Goal: Transaction & Acquisition: Book appointment/travel/reservation

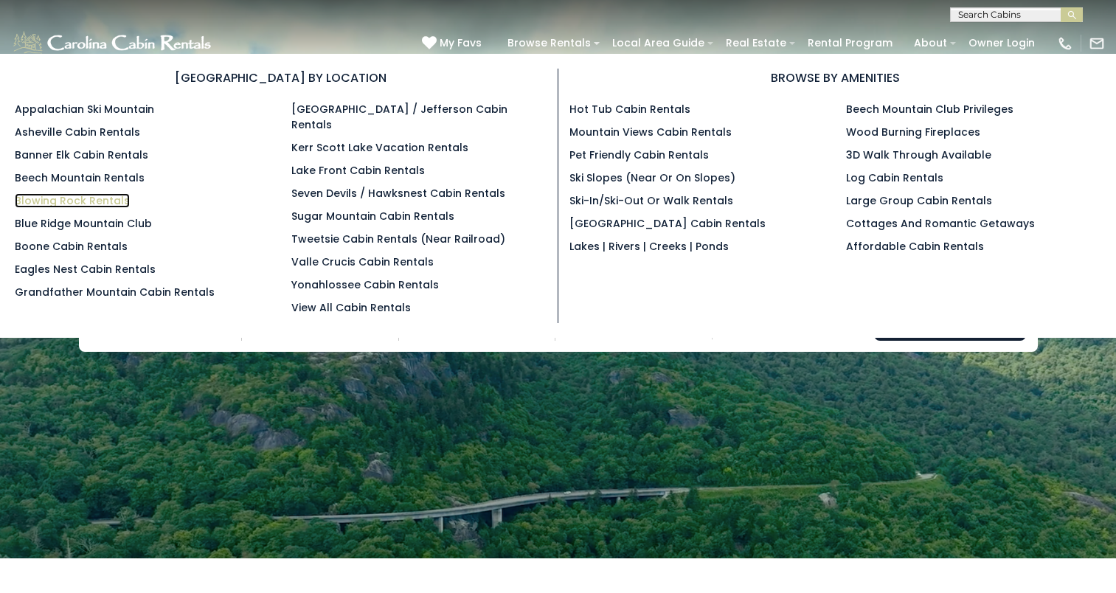
click at [72, 194] on link "Blowing Rock Rentals" at bounding box center [72, 200] width 115 height 15
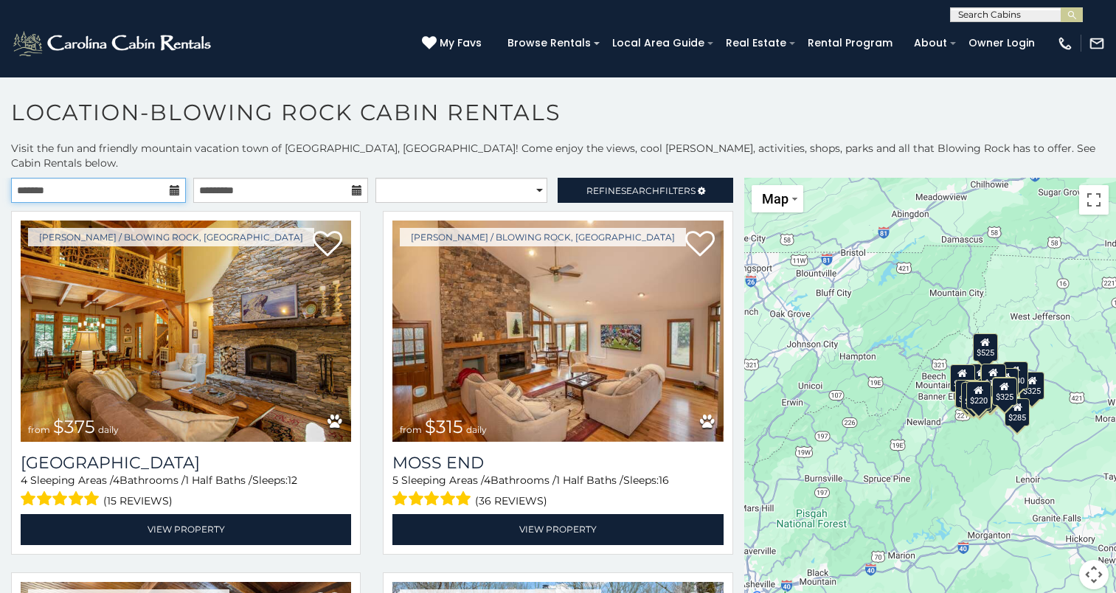
click at [85, 178] on input "text" at bounding box center [98, 190] width 175 height 25
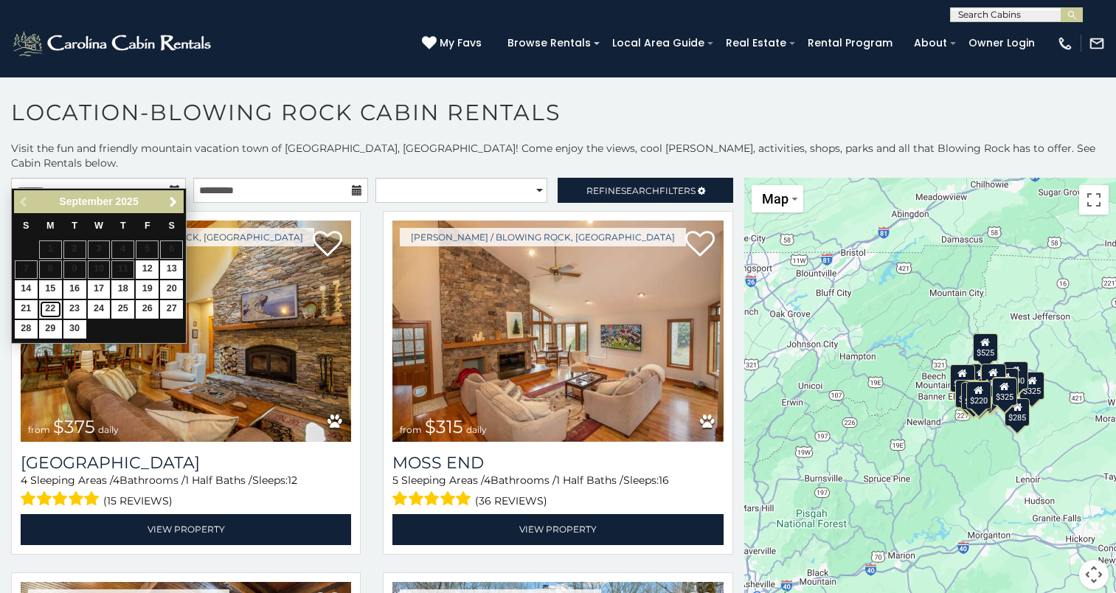
click at [45, 310] on link "22" at bounding box center [50, 309] width 23 height 18
type input "**********"
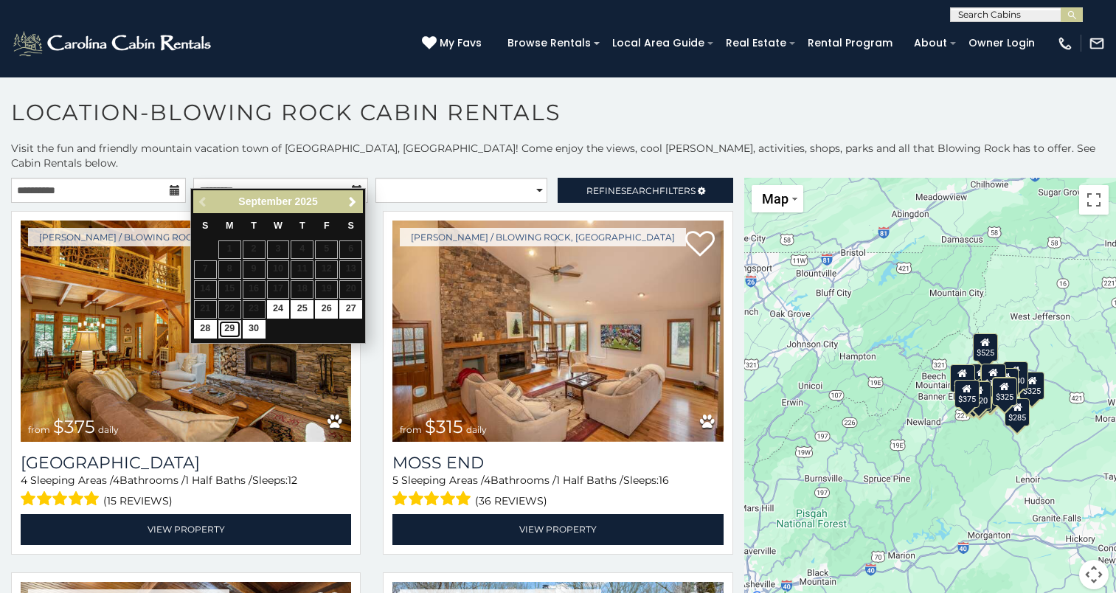
click at [224, 325] on link "29" at bounding box center [229, 329] width 23 height 18
type input "**********"
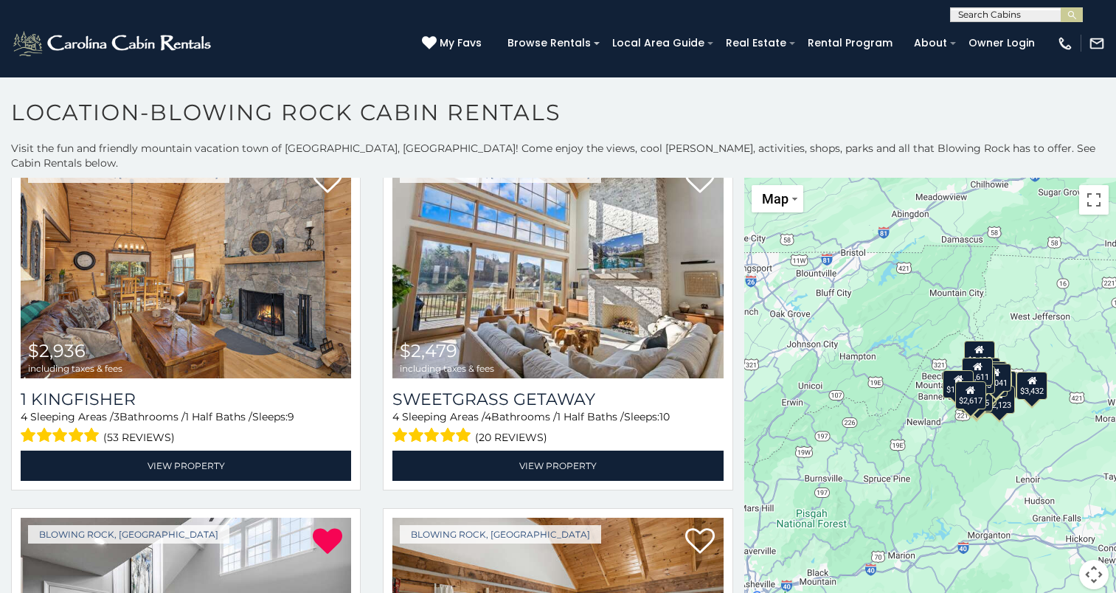
scroll to position [763, 0]
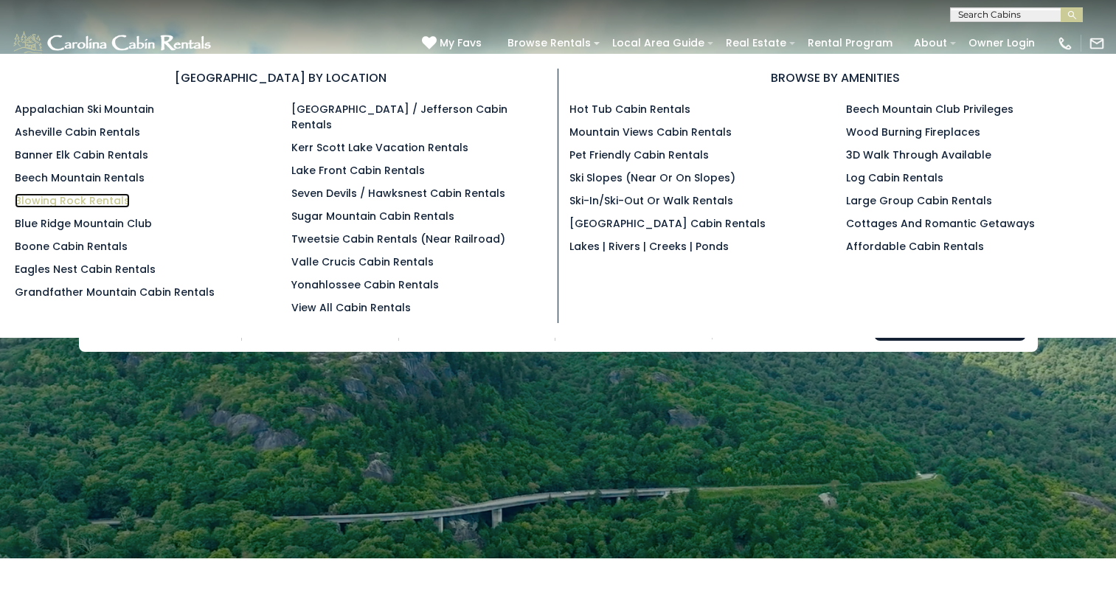
click at [71, 195] on link "Blowing Rock Rentals" at bounding box center [72, 200] width 115 height 15
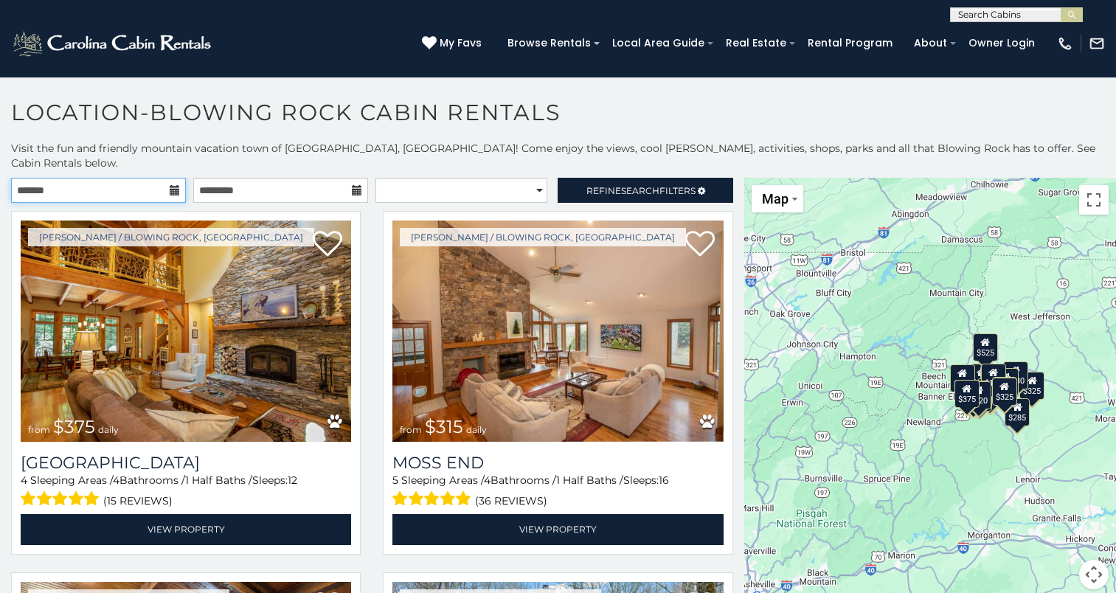
click at [65, 181] on input "text" at bounding box center [98, 190] width 175 height 25
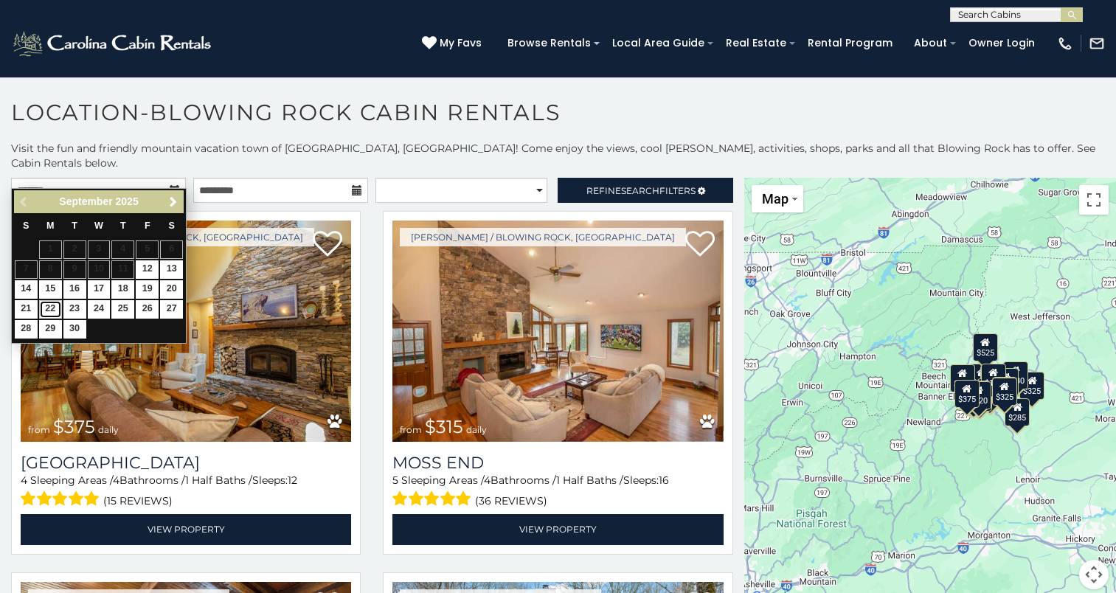
click at [52, 306] on link "22" at bounding box center [50, 309] width 23 height 18
type input "**********"
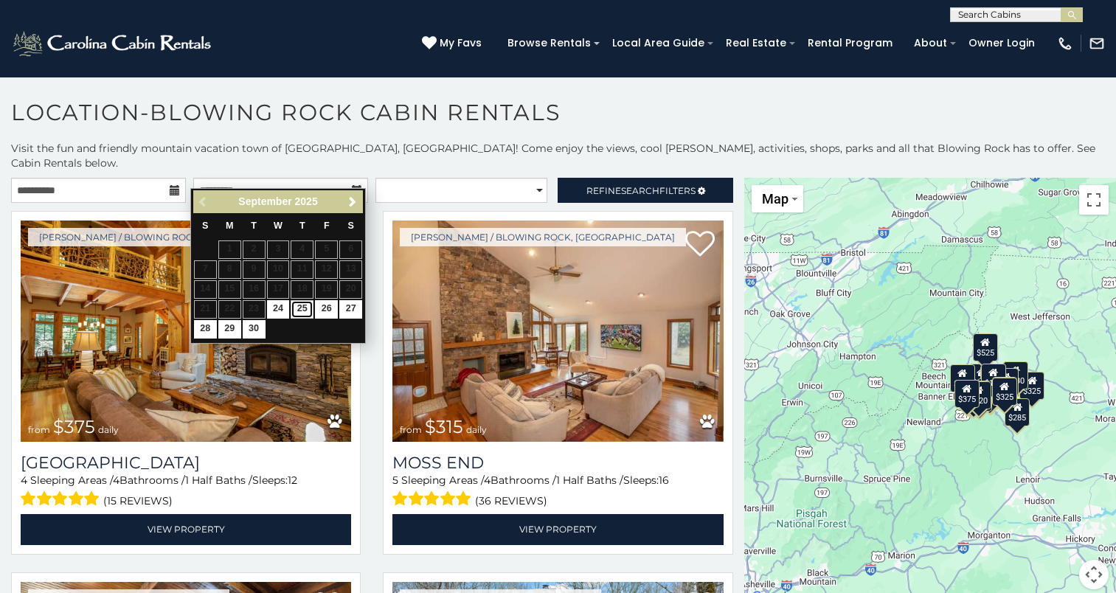
click at [293, 305] on link "25" at bounding box center [302, 309] width 23 height 18
type input "**********"
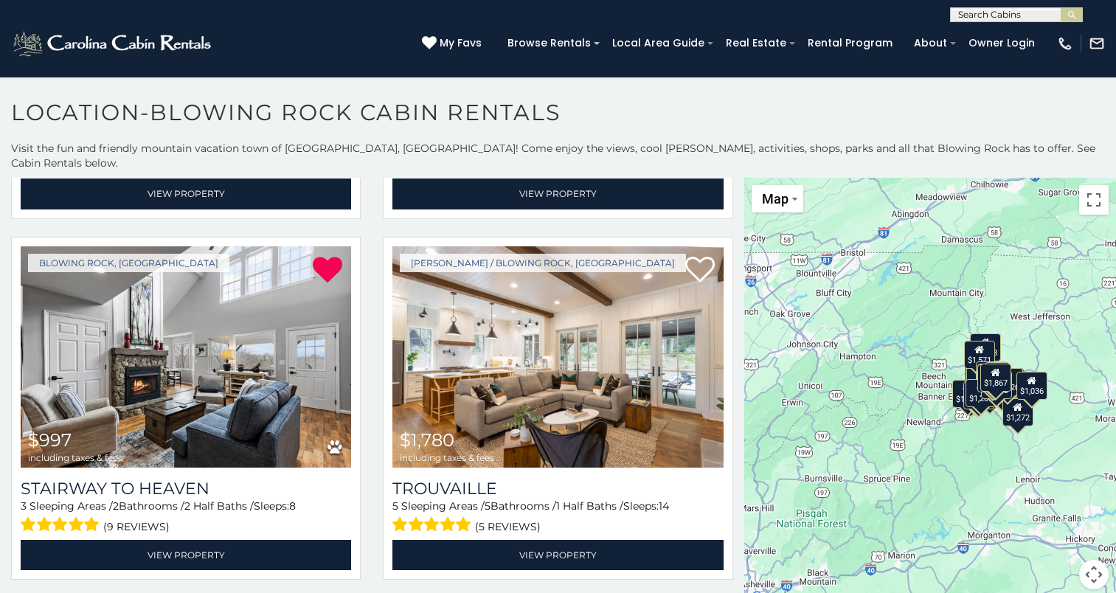
scroll to position [1740, 0]
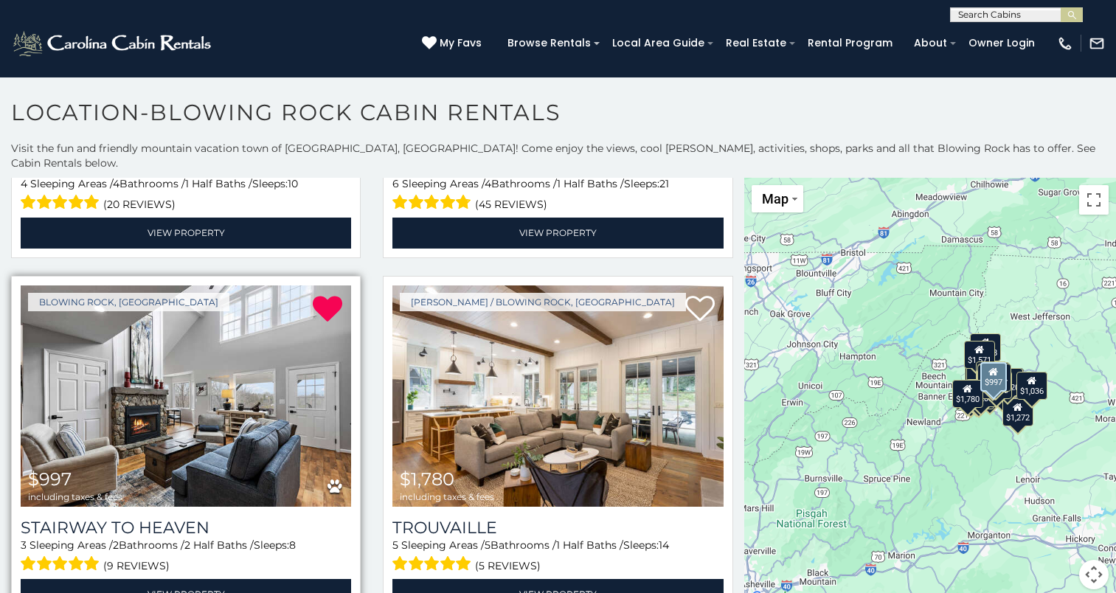
click at [168, 364] on img at bounding box center [186, 395] width 330 height 221
click at [249, 381] on img at bounding box center [186, 395] width 330 height 221
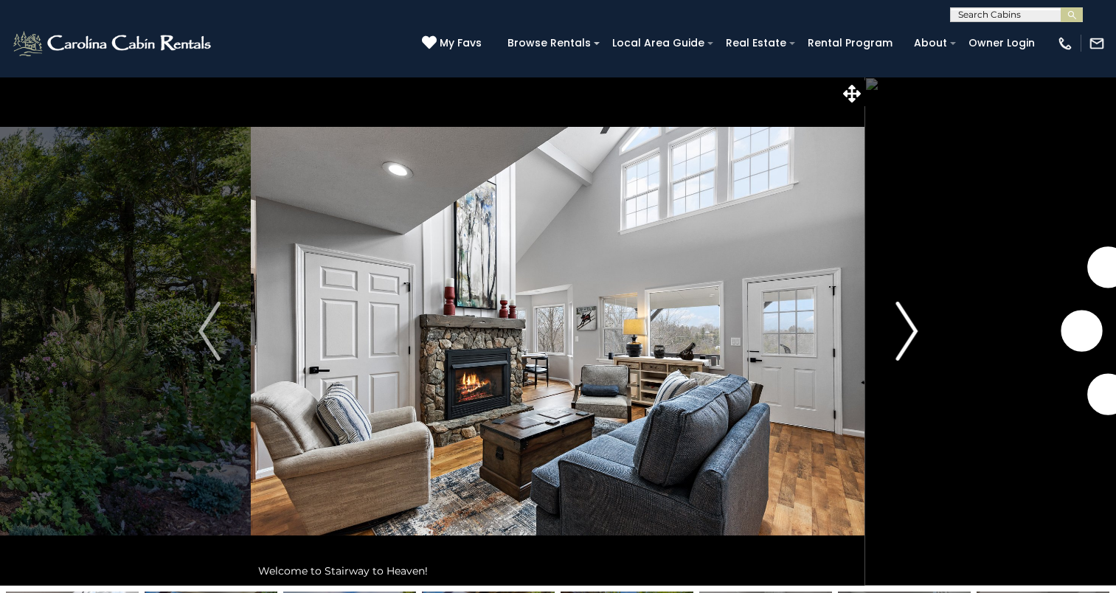
click at [886, 344] on button "Next" at bounding box center [906, 331] width 83 height 509
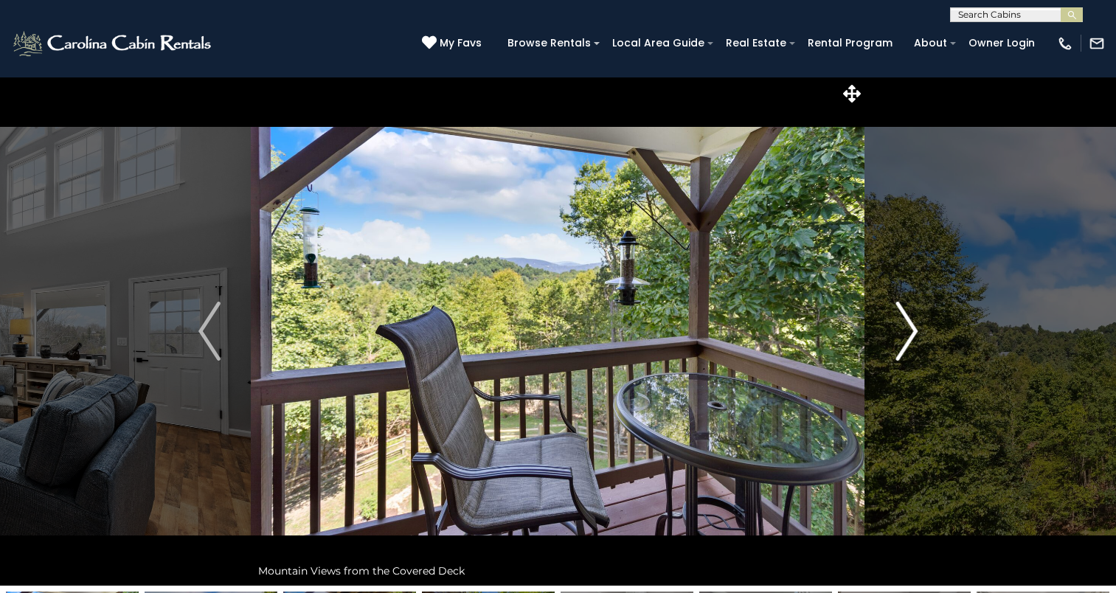
click at [889, 345] on button "Next" at bounding box center [906, 331] width 83 height 509
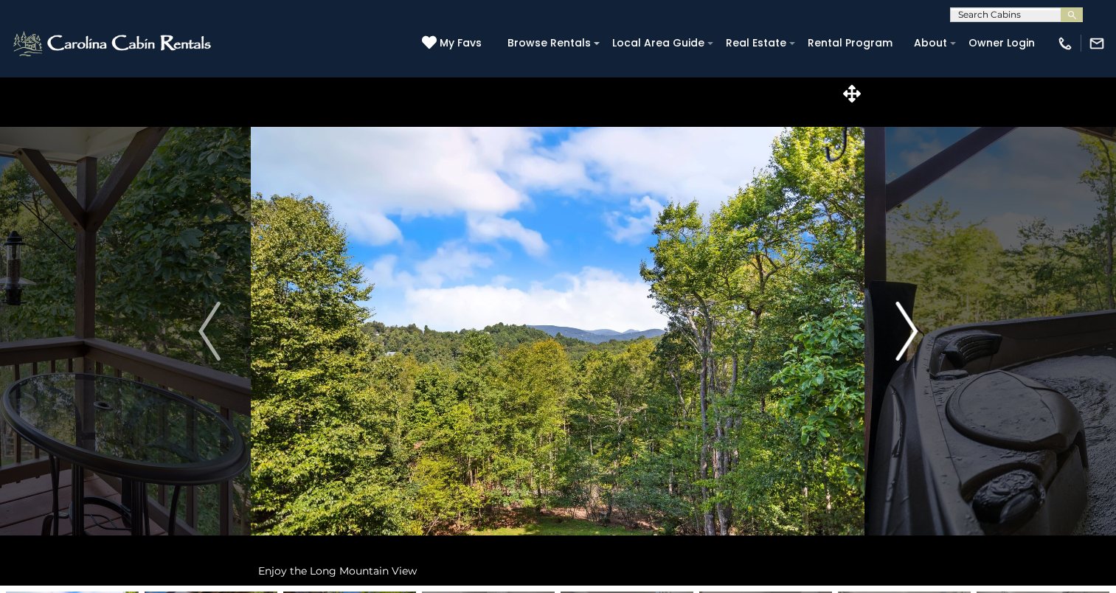
click at [889, 345] on button "Next" at bounding box center [906, 331] width 83 height 509
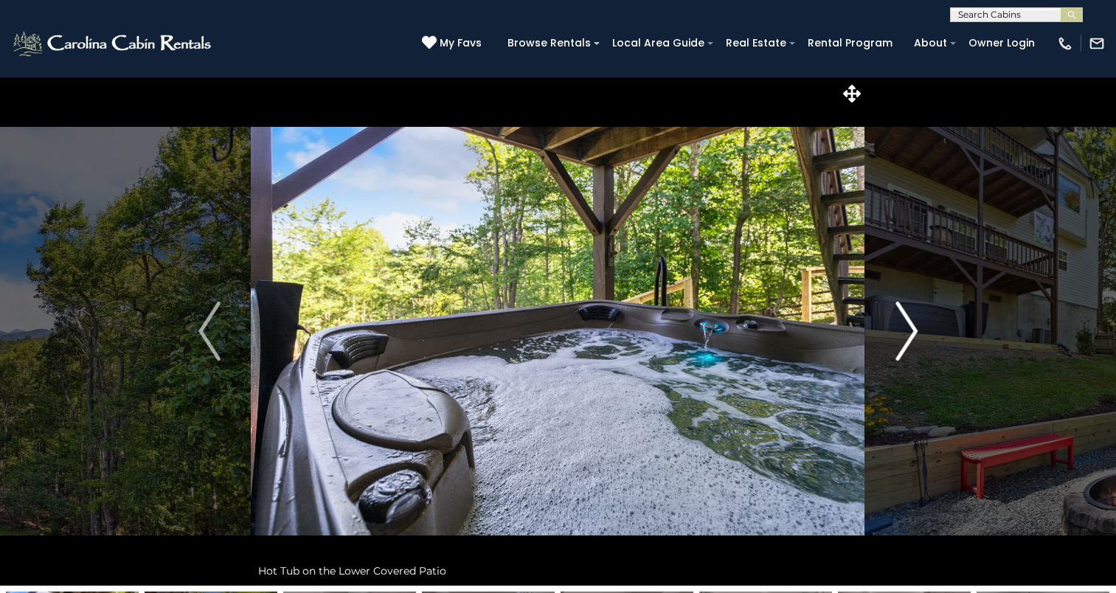
click at [889, 345] on button "Next" at bounding box center [906, 331] width 83 height 509
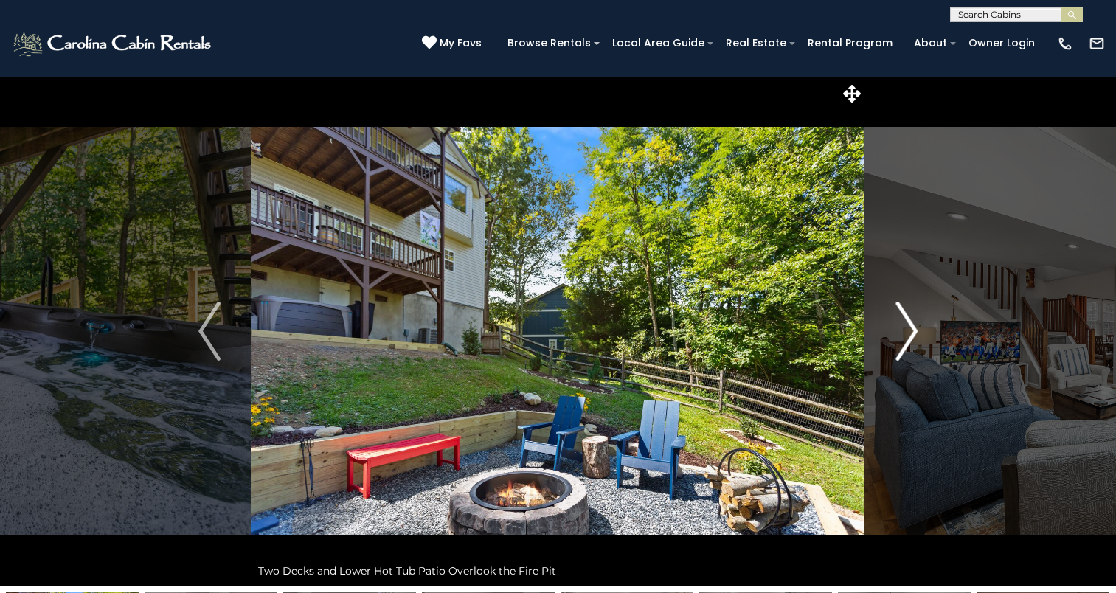
click at [889, 345] on button "Next" at bounding box center [906, 331] width 83 height 509
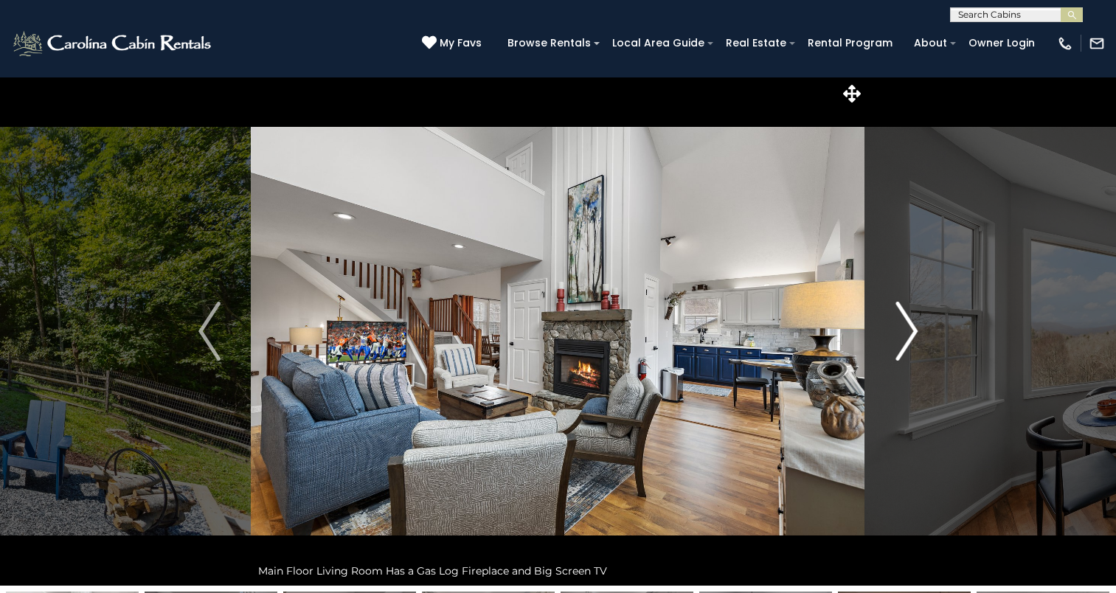
click at [889, 345] on button "Next" at bounding box center [906, 331] width 83 height 509
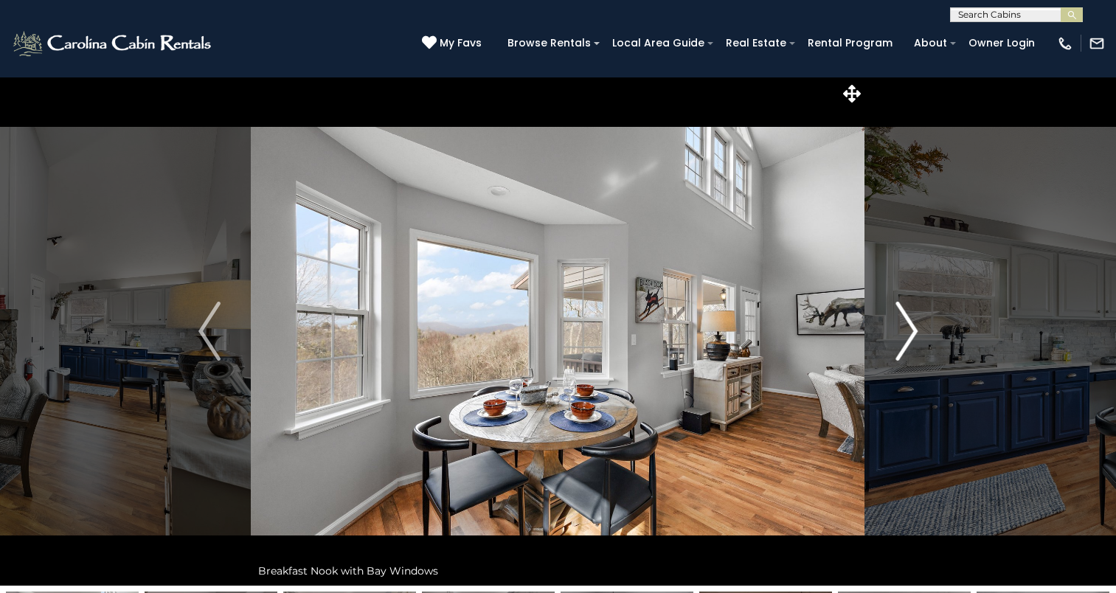
click at [889, 345] on button "Next" at bounding box center [906, 331] width 83 height 509
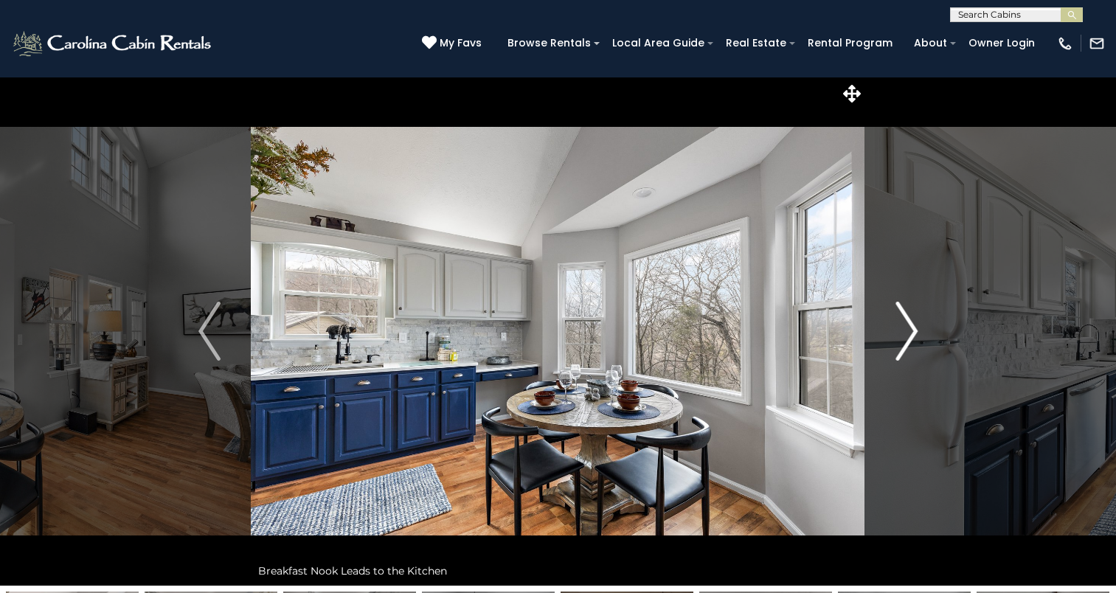
click at [889, 345] on button "Next" at bounding box center [906, 331] width 83 height 509
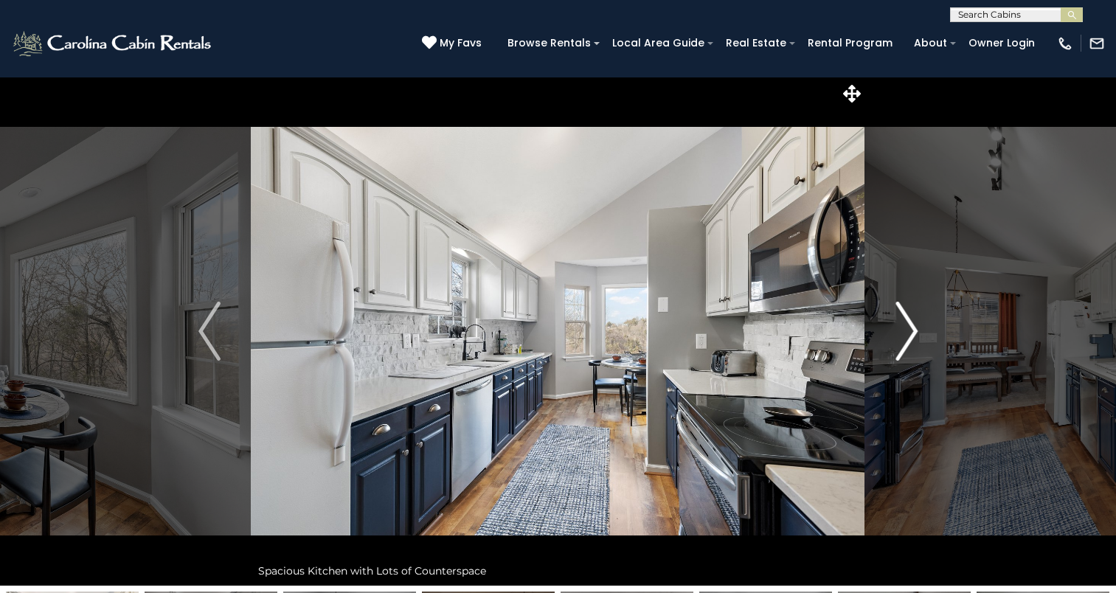
click at [889, 345] on button "Next" at bounding box center [906, 331] width 83 height 509
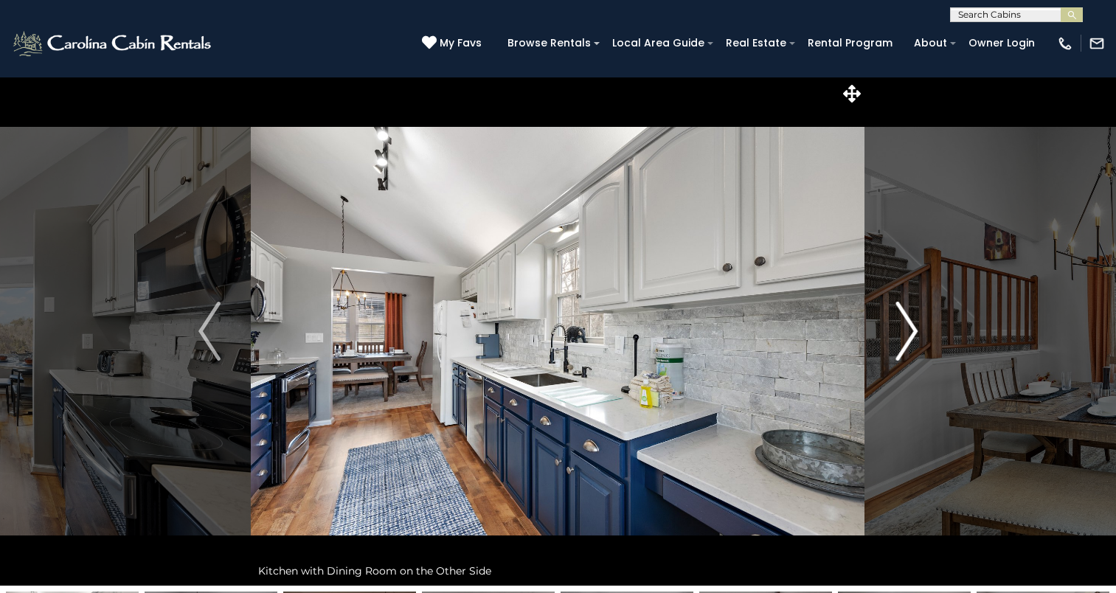
click at [889, 345] on button "Next" at bounding box center [906, 331] width 83 height 509
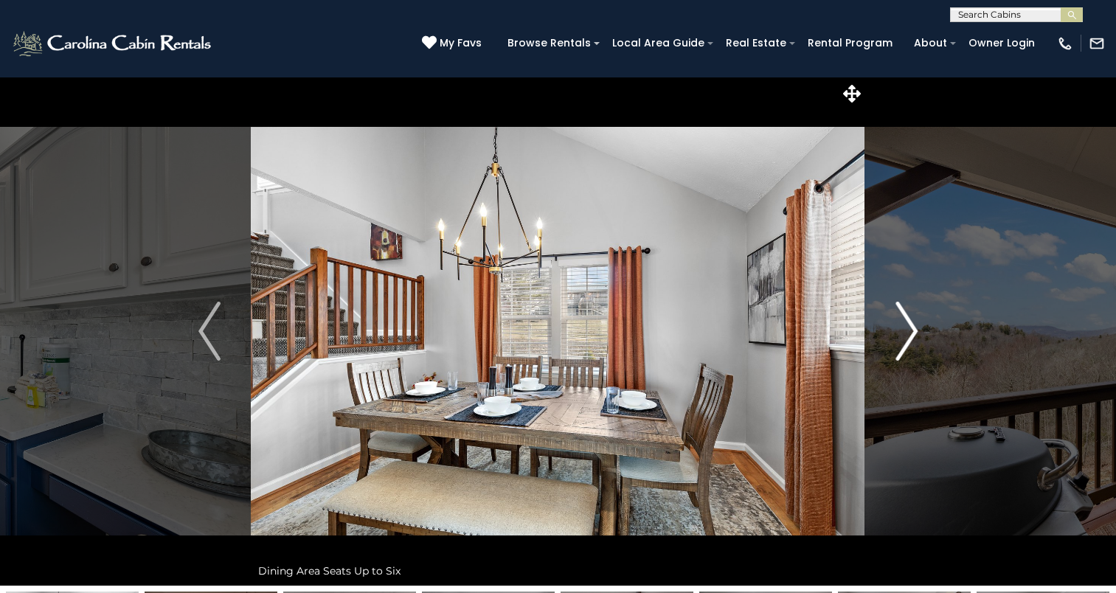
click at [889, 345] on button "Next" at bounding box center [906, 331] width 83 height 509
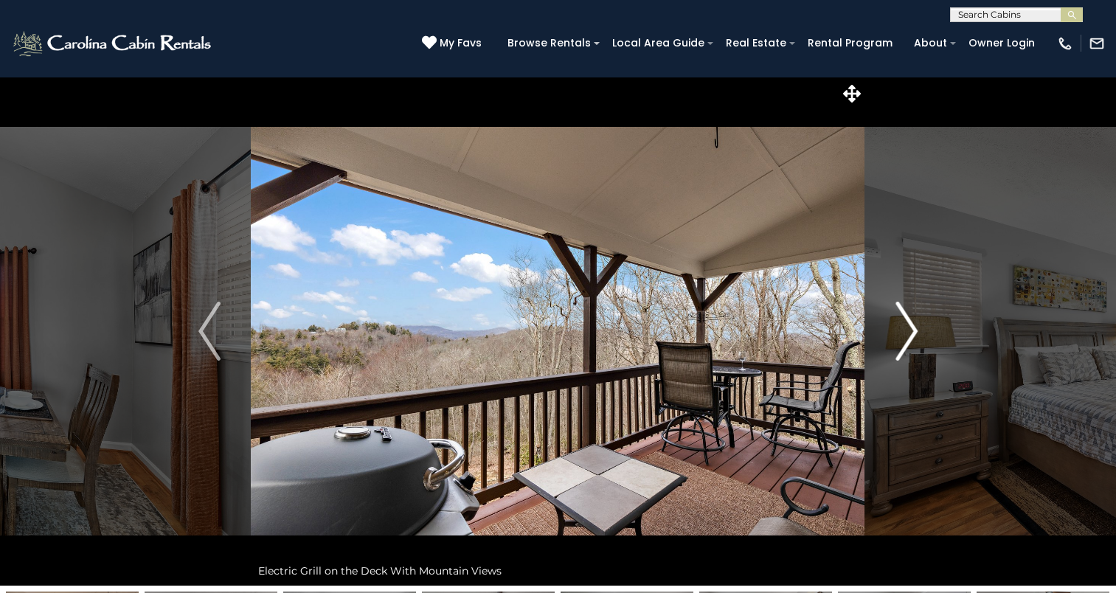
click at [889, 345] on button "Next" at bounding box center [906, 331] width 83 height 509
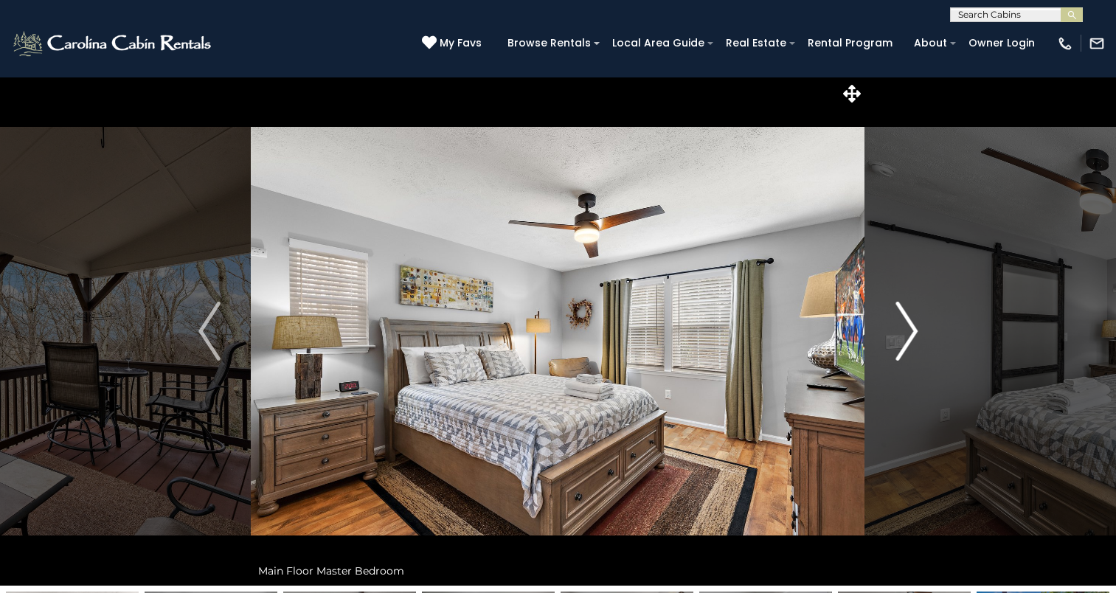
click at [889, 345] on button "Next" at bounding box center [906, 331] width 83 height 509
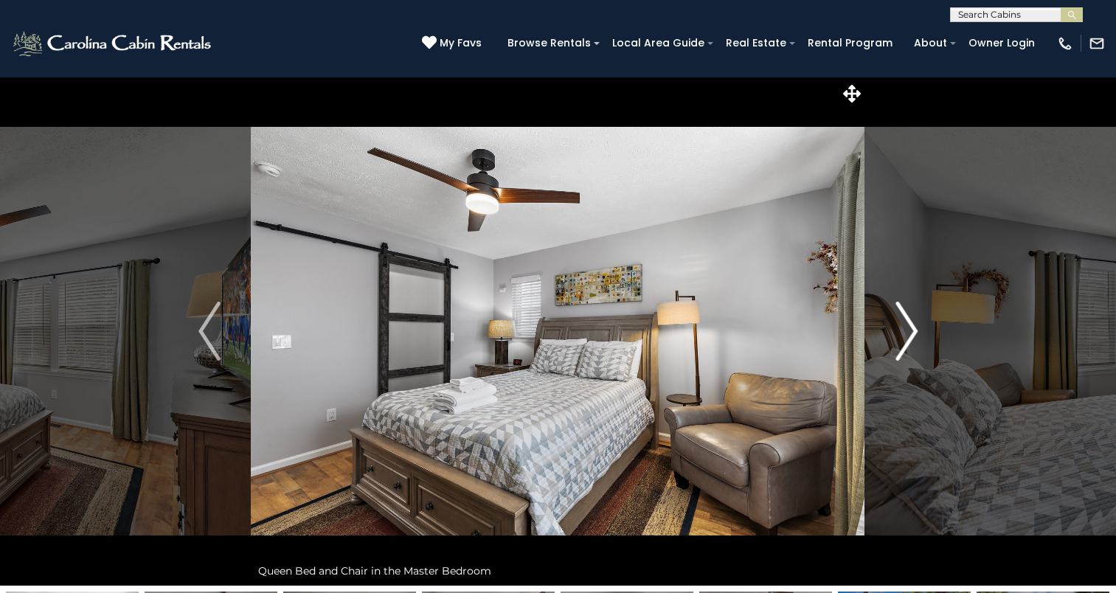
click at [889, 345] on button "Next" at bounding box center [906, 331] width 83 height 509
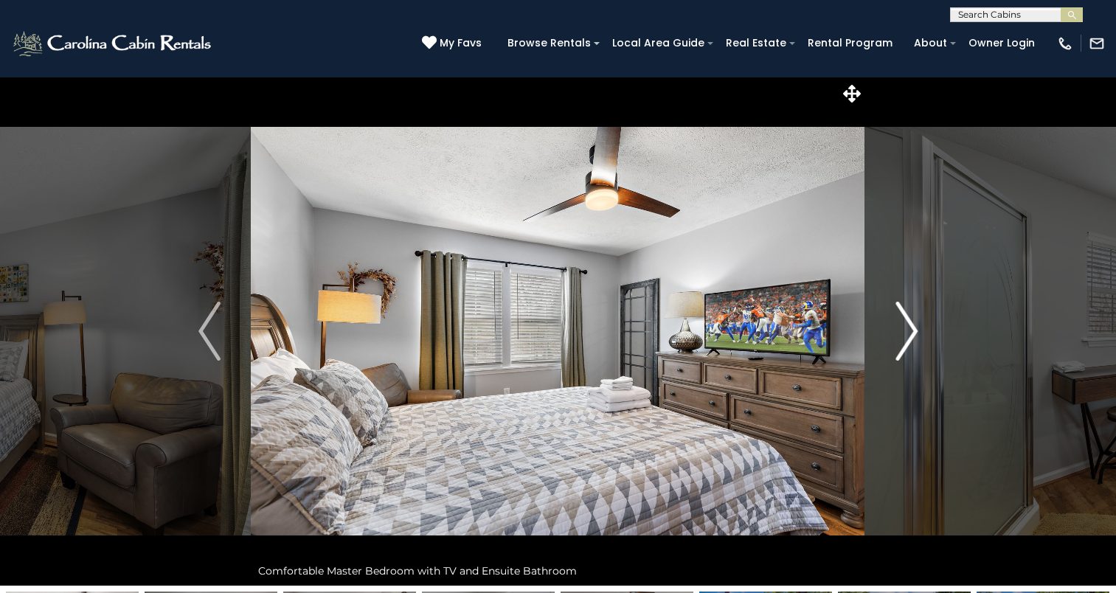
click at [889, 345] on button "Next" at bounding box center [906, 331] width 83 height 509
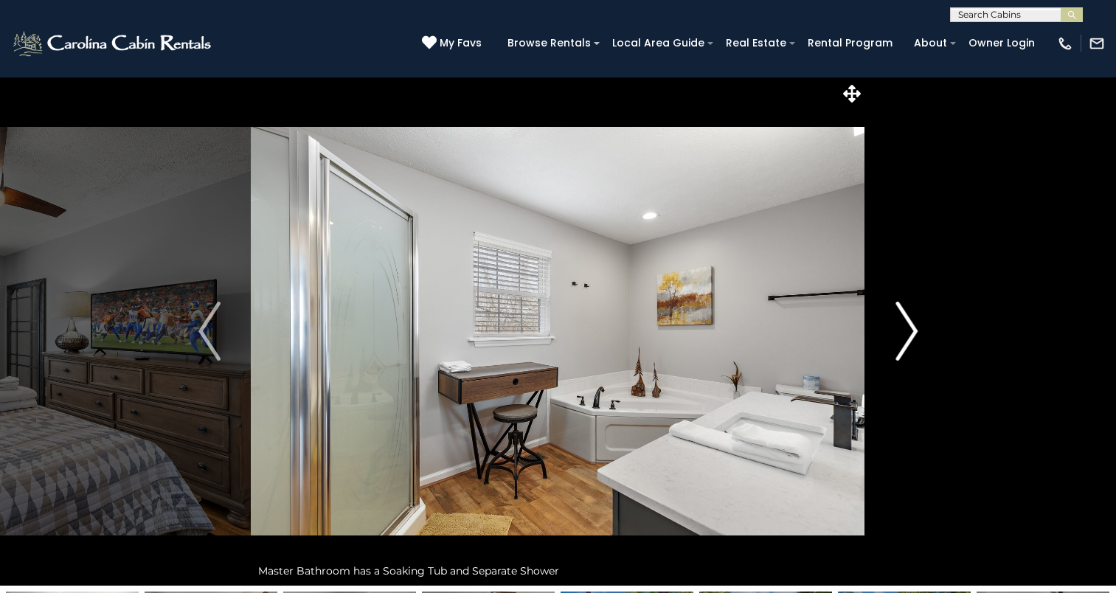
click at [889, 345] on button "Next" at bounding box center [906, 331] width 83 height 509
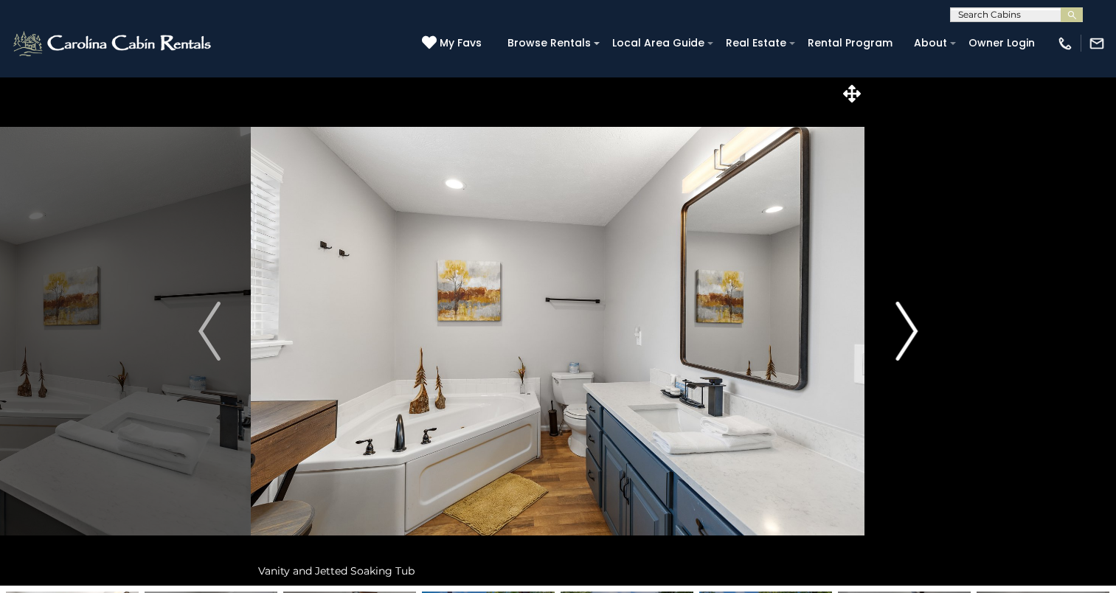
click at [889, 345] on button "Next" at bounding box center [906, 331] width 83 height 509
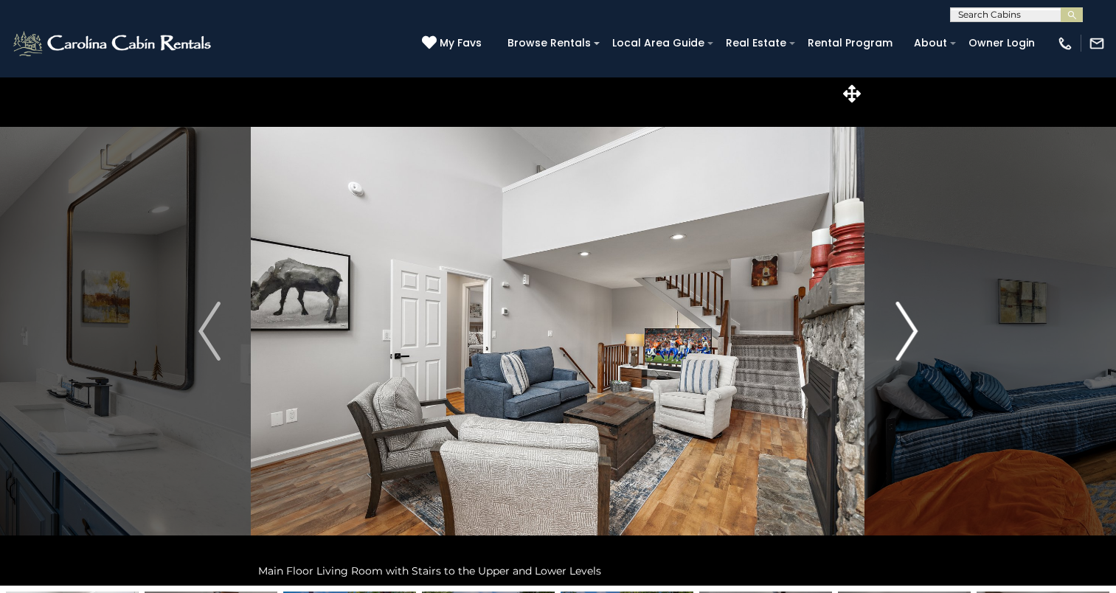
click at [889, 345] on button "Next" at bounding box center [906, 331] width 83 height 509
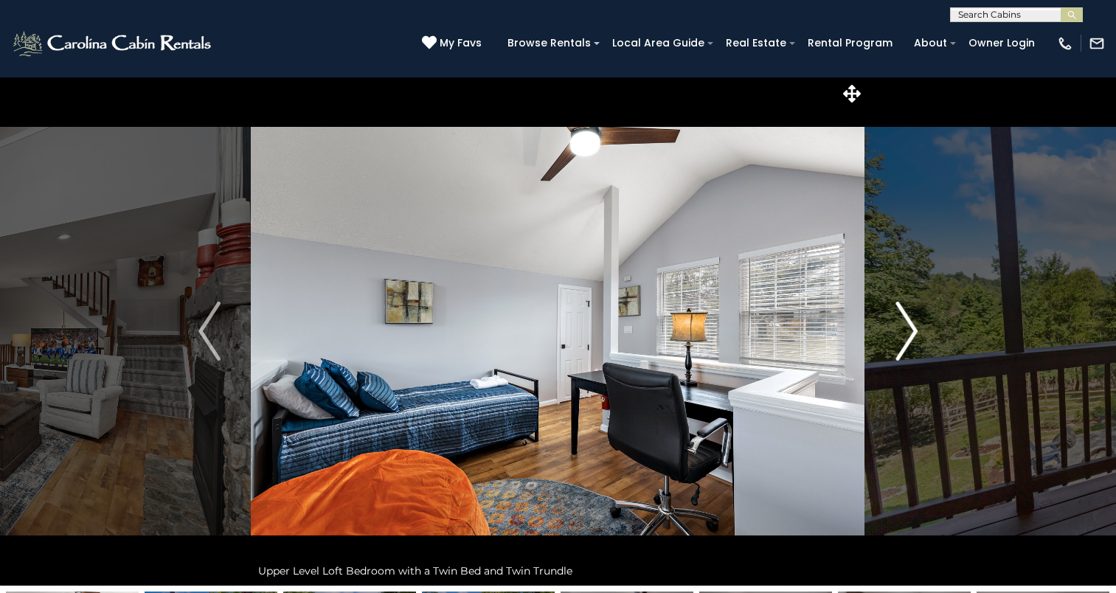
click at [889, 345] on button "Next" at bounding box center [906, 331] width 83 height 509
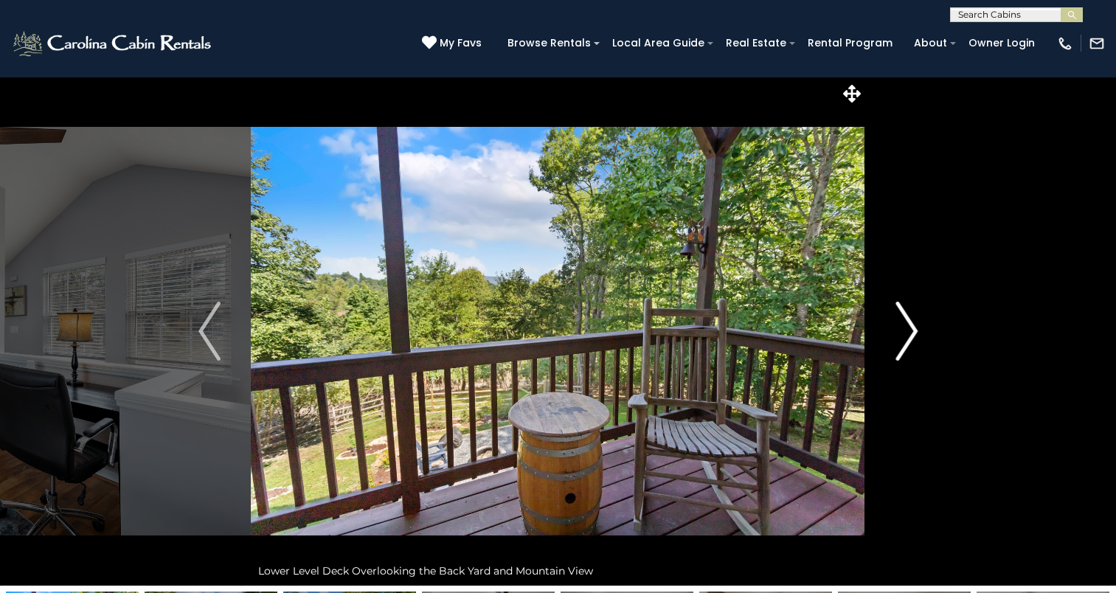
click at [889, 345] on button "Next" at bounding box center [906, 331] width 83 height 509
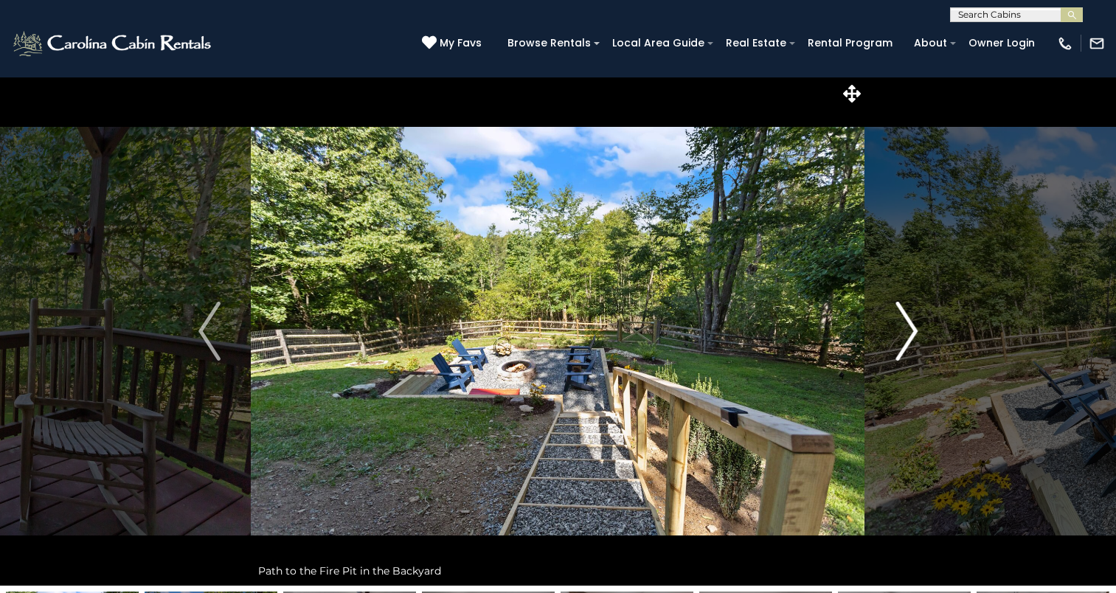
click at [889, 345] on button "Next" at bounding box center [906, 331] width 83 height 509
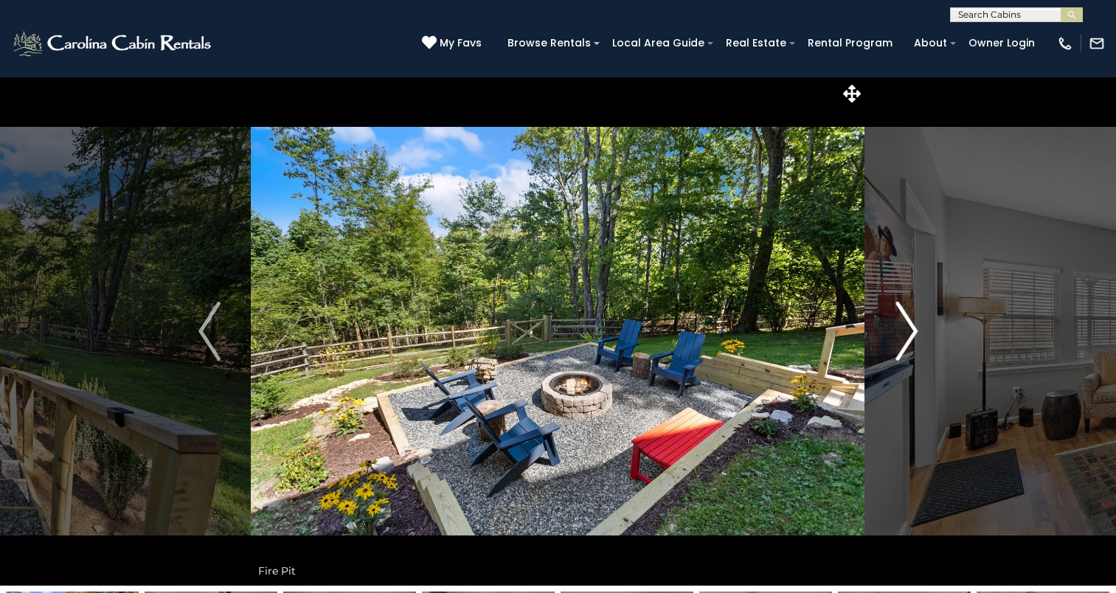
click at [889, 345] on button "Next" at bounding box center [906, 331] width 83 height 509
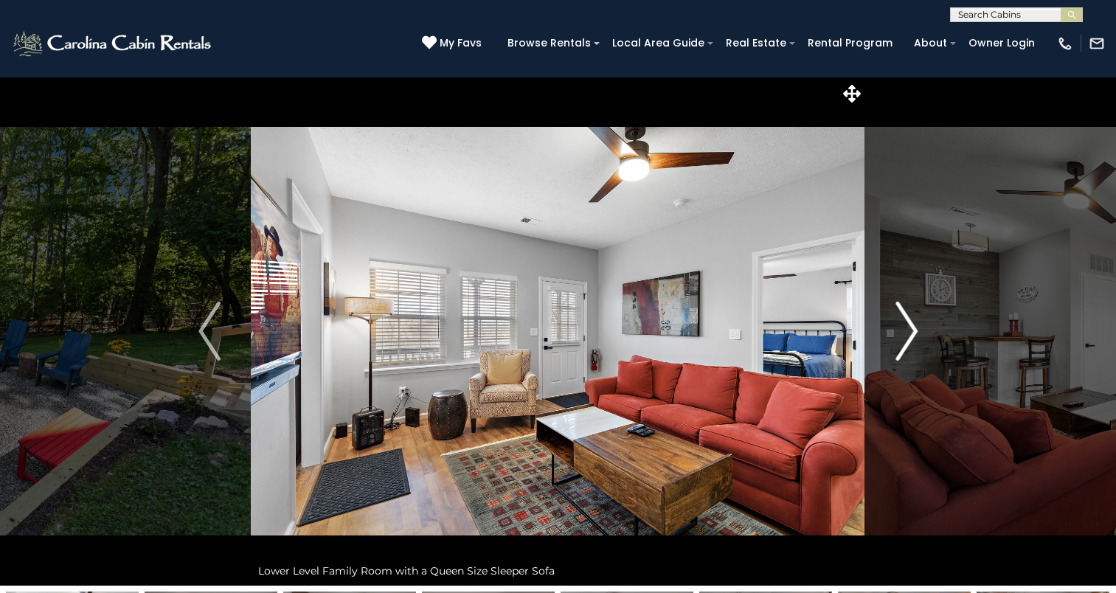
click at [889, 345] on button "Next" at bounding box center [906, 331] width 83 height 509
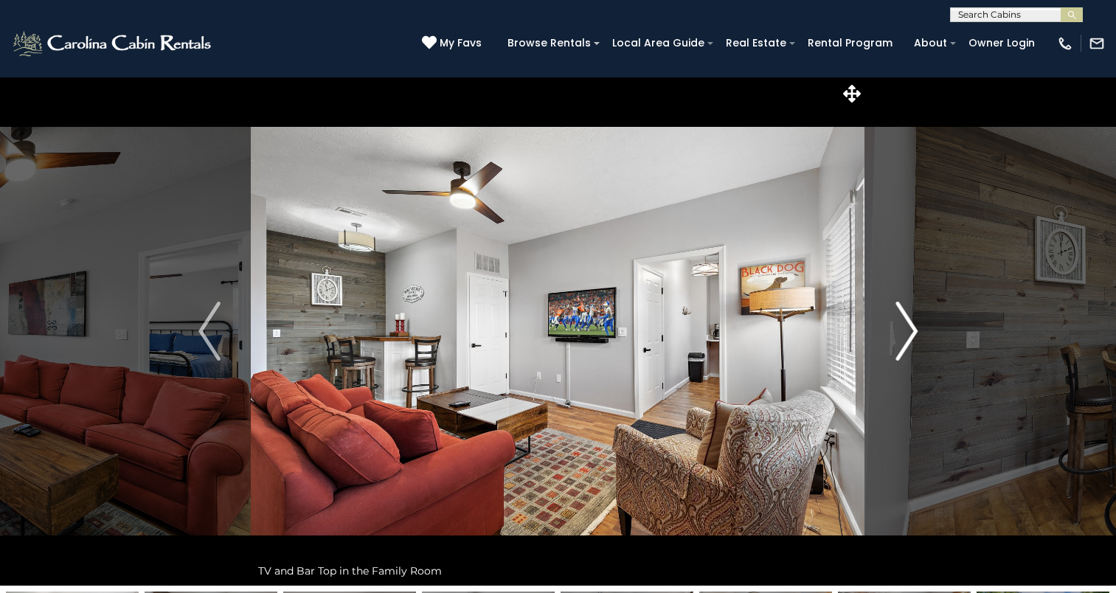
click at [889, 345] on button "Next" at bounding box center [906, 331] width 83 height 509
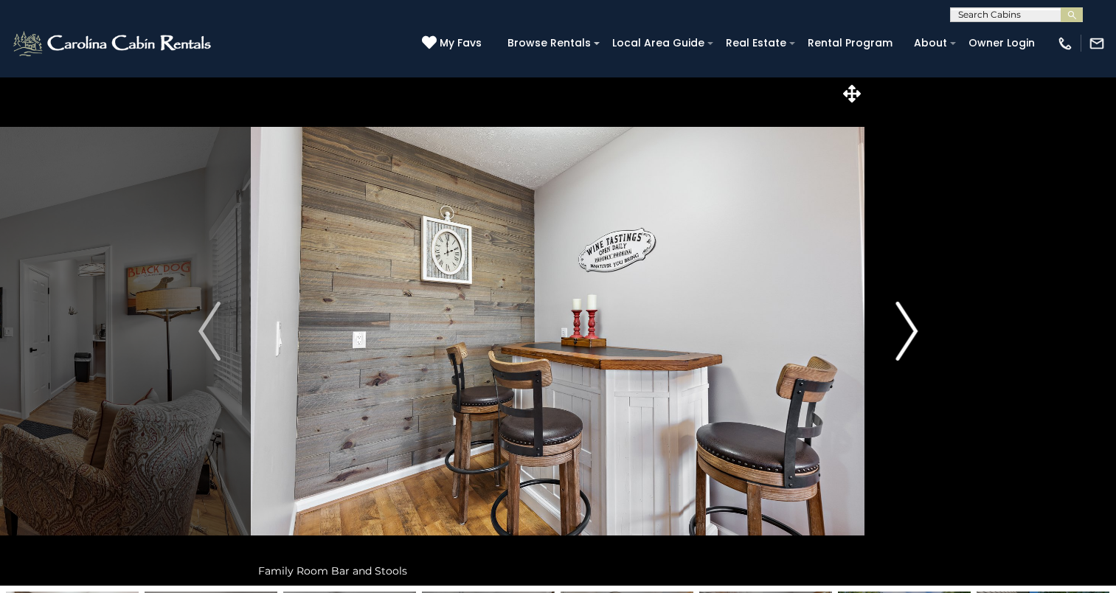
click at [889, 345] on button "Next" at bounding box center [906, 331] width 83 height 509
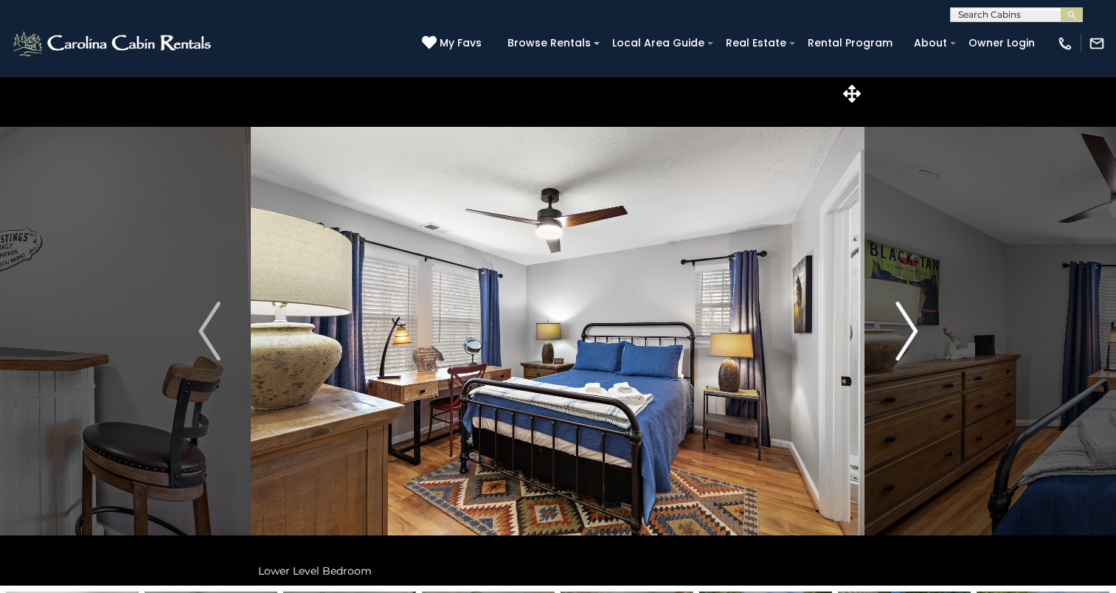
click at [889, 345] on button "Next" at bounding box center [906, 331] width 83 height 509
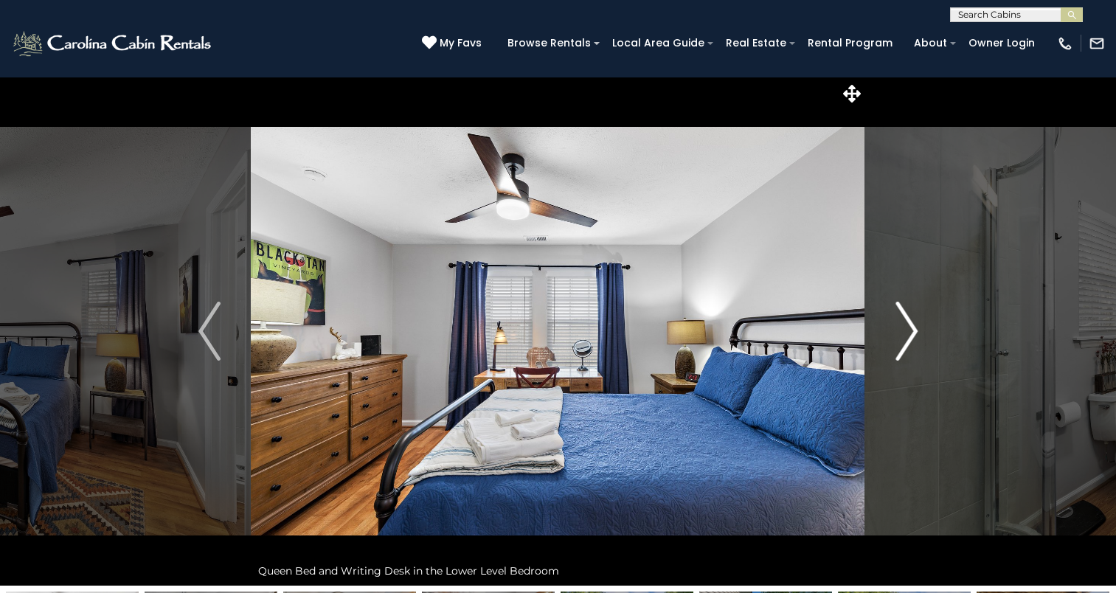
click at [889, 345] on button "Next" at bounding box center [906, 331] width 83 height 509
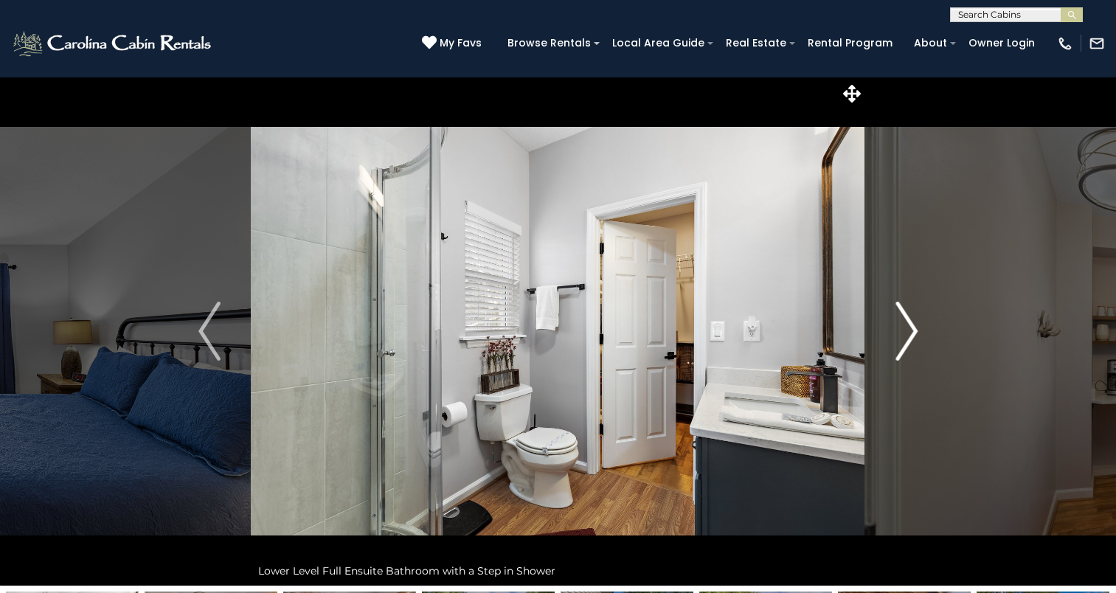
click at [913, 327] on img "Next" at bounding box center [906, 331] width 22 height 59
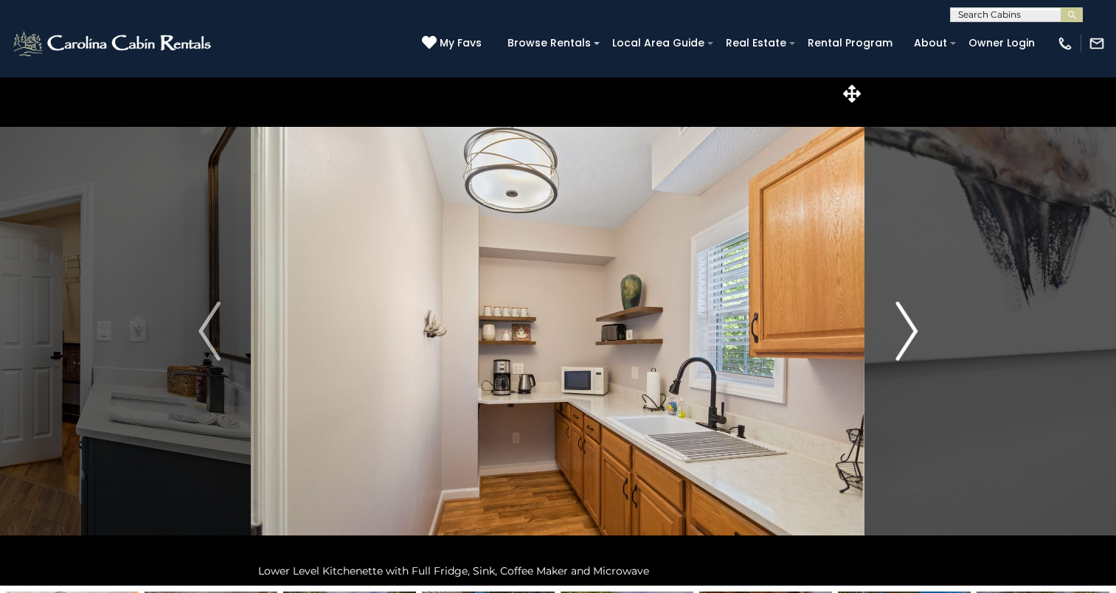
click at [913, 327] on img "Next" at bounding box center [906, 331] width 22 height 59
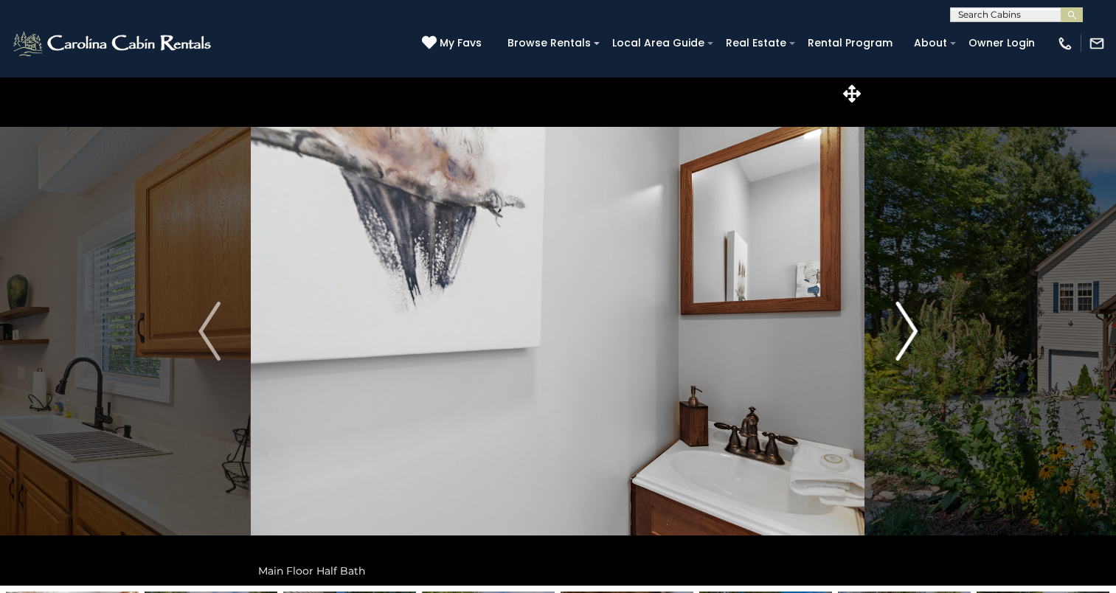
click at [913, 327] on img "Next" at bounding box center [906, 331] width 22 height 59
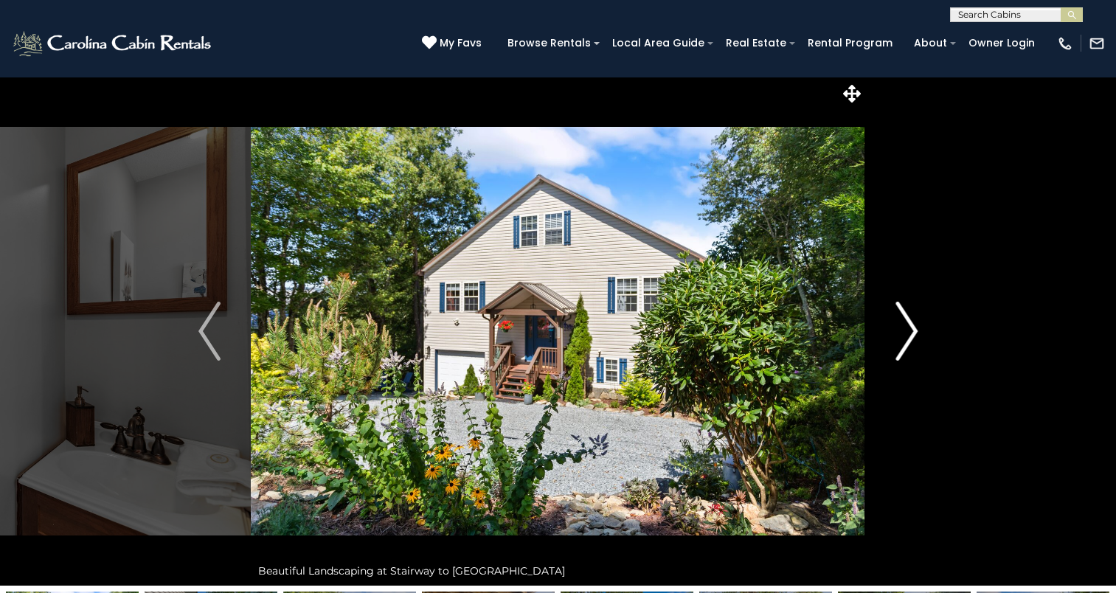
click at [913, 327] on img "Next" at bounding box center [906, 331] width 22 height 59
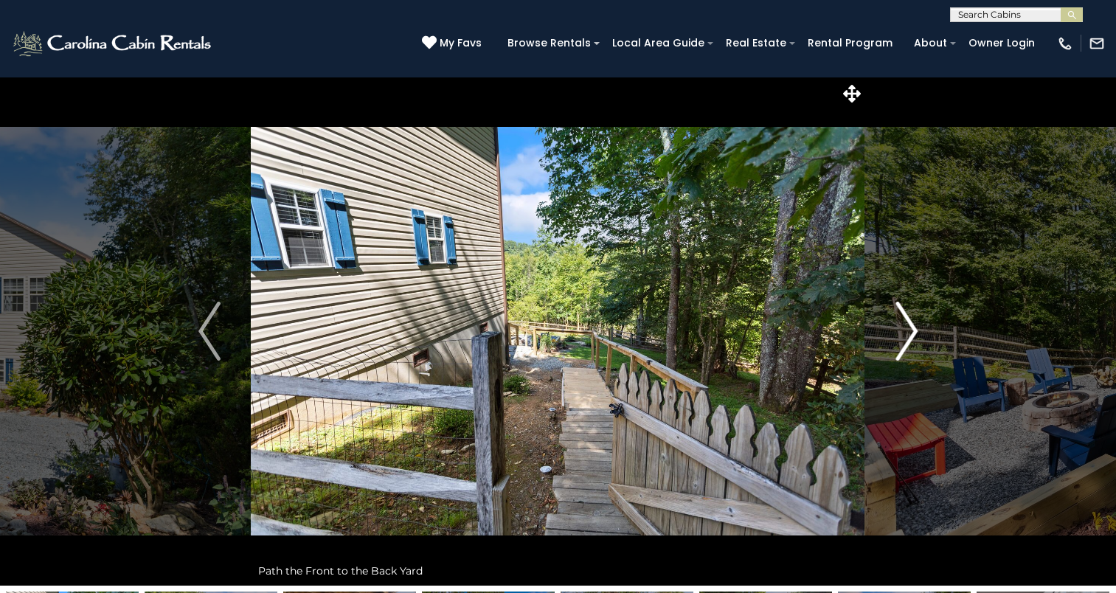
click at [913, 327] on img "Next" at bounding box center [906, 331] width 22 height 59
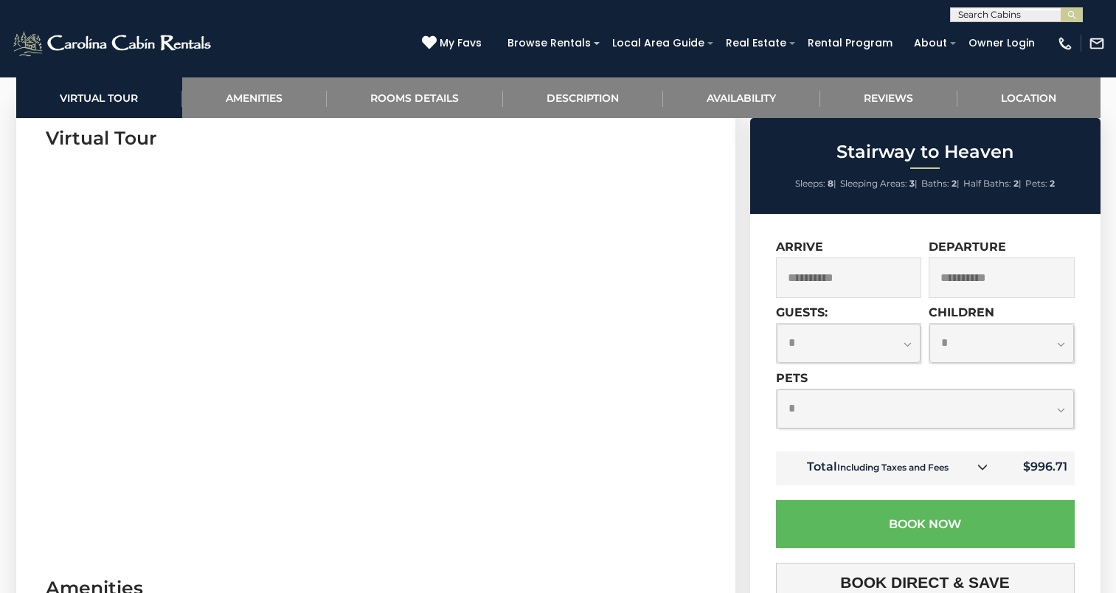
scroll to position [707, 0]
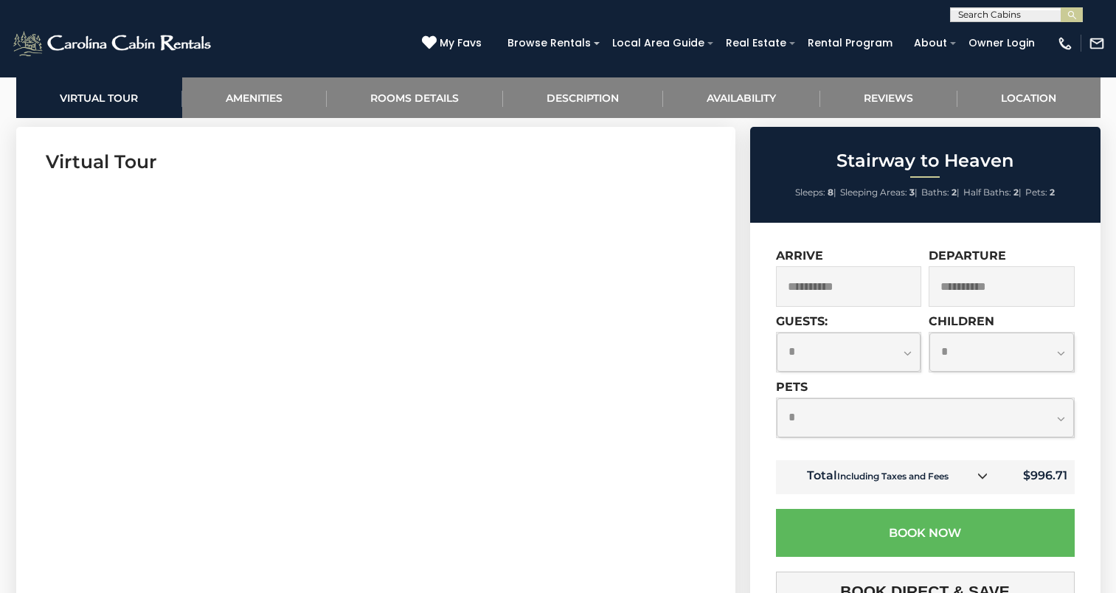
drag, startPoint x: 736, startPoint y: 353, endPoint x: 697, endPoint y: 351, distance: 39.1
click at [878, 100] on link "Reviews" at bounding box center [888, 97] width 137 height 41
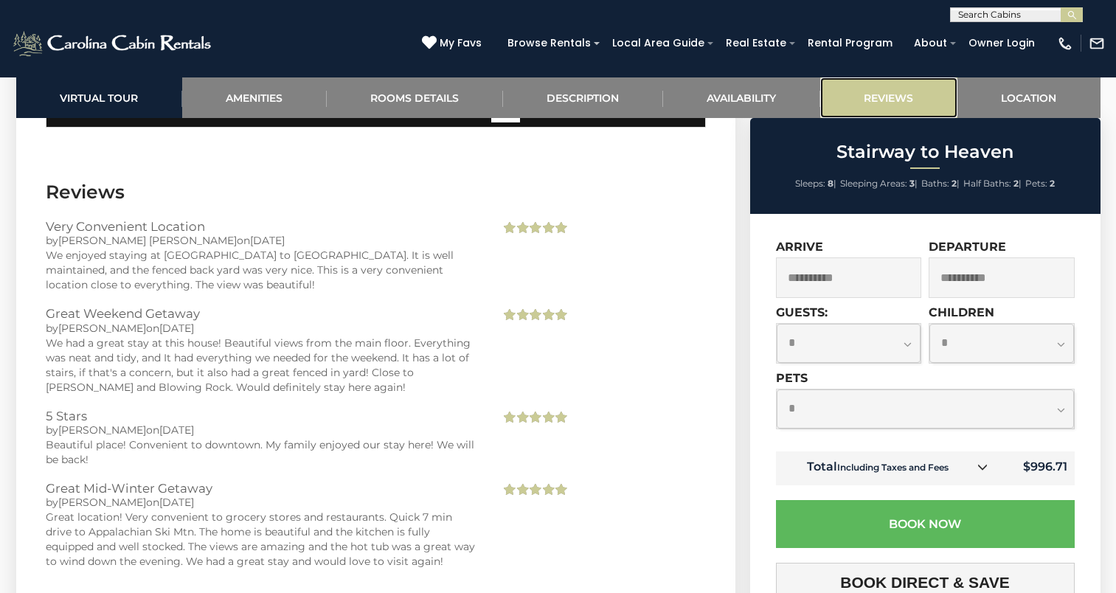
scroll to position [3106, 0]
